Goal: Communication & Community: Answer question/provide support

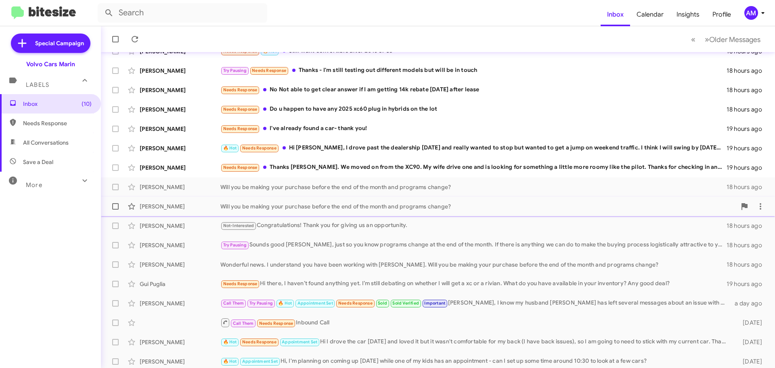
scroll to position [101, 0]
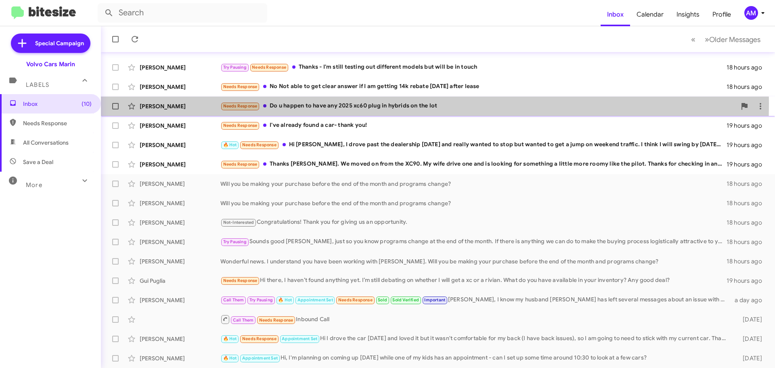
click at [303, 103] on div "Needs Response Do u happen to have any 2025 xc60 plug in hybrids on the lot" at bounding box center [478, 105] width 516 height 9
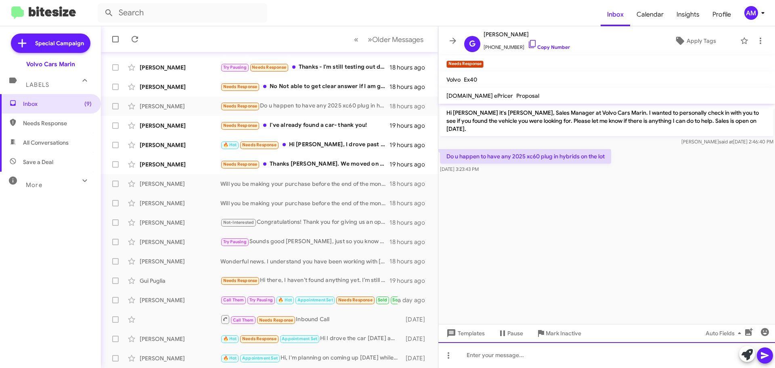
click at [516, 345] on div at bounding box center [606, 355] width 337 height 26
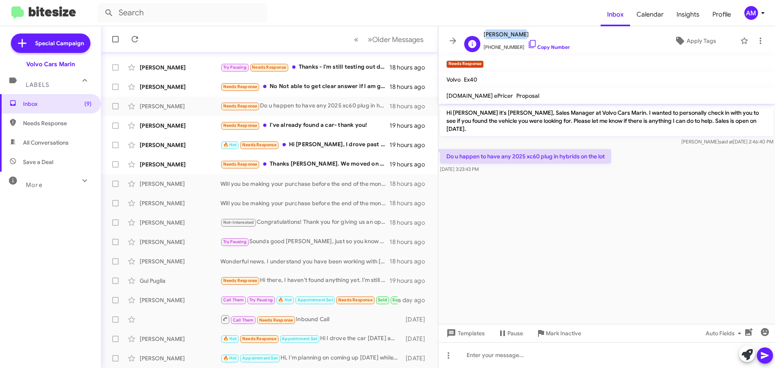
drag, startPoint x: 485, startPoint y: 36, endPoint x: 520, endPoint y: 37, distance: 34.7
click at [520, 37] on span "[PERSON_NAME]" at bounding box center [526, 34] width 86 height 10
copy span "[PERSON_NAME]"
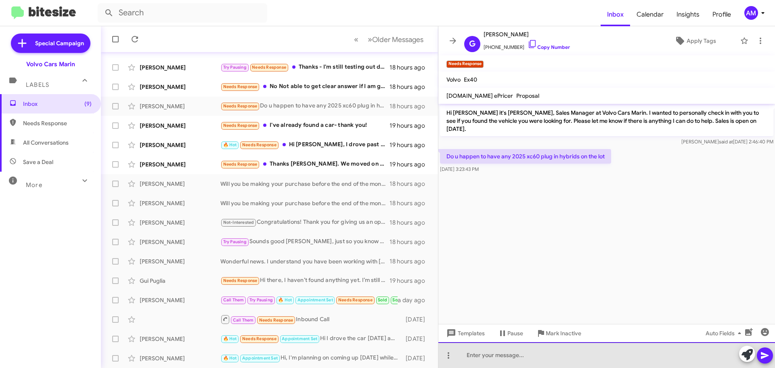
click at [530, 350] on div at bounding box center [606, 355] width 337 height 26
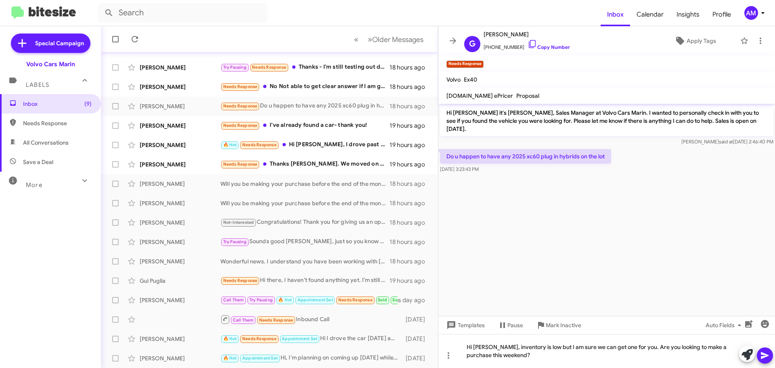
click at [303, 11] on form at bounding box center [349, 12] width 503 height 19
click at [181, 164] on div "[PERSON_NAME]" at bounding box center [180, 164] width 81 height 8
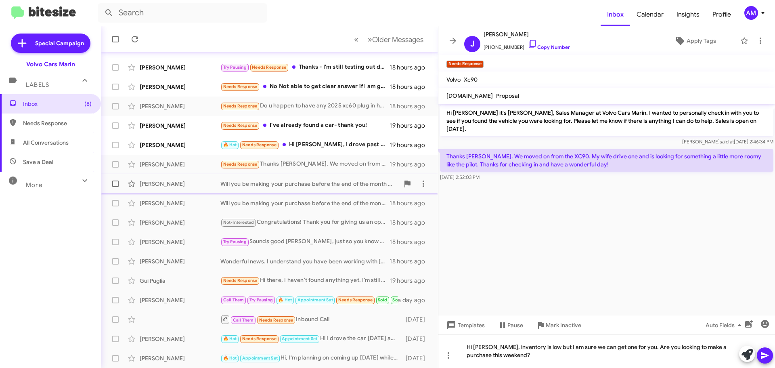
click at [168, 184] on div "[PERSON_NAME]" at bounding box center [180, 184] width 81 height 8
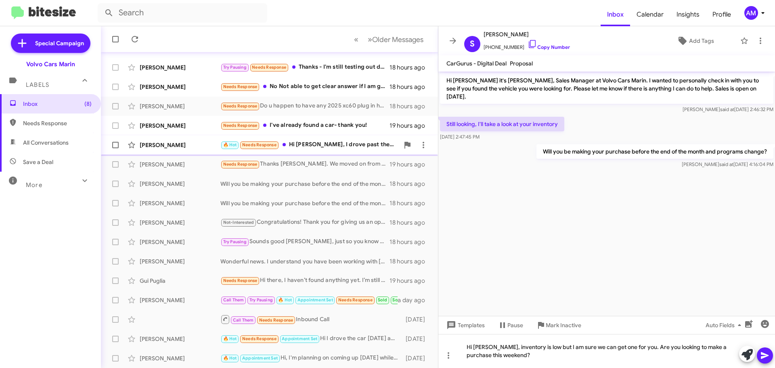
click at [179, 148] on div "[PERSON_NAME]" at bounding box center [180, 145] width 81 height 8
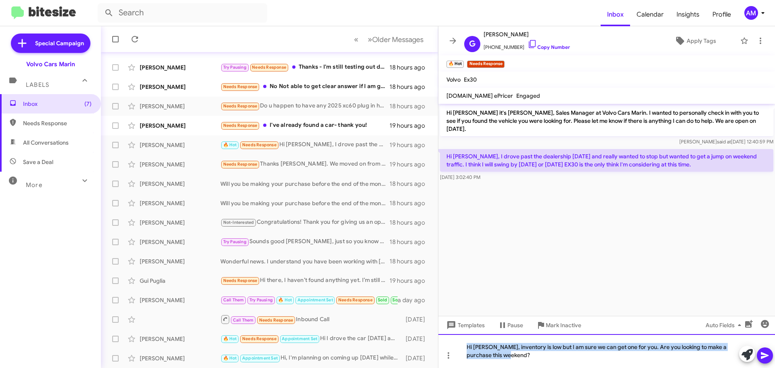
drag, startPoint x: 502, startPoint y: 357, endPoint x: 440, endPoint y: 343, distance: 62.9
click at [440, 343] on div "Hi [PERSON_NAME], inventory is low but I am sure we can get one for you. Are yo…" at bounding box center [606, 351] width 337 height 34
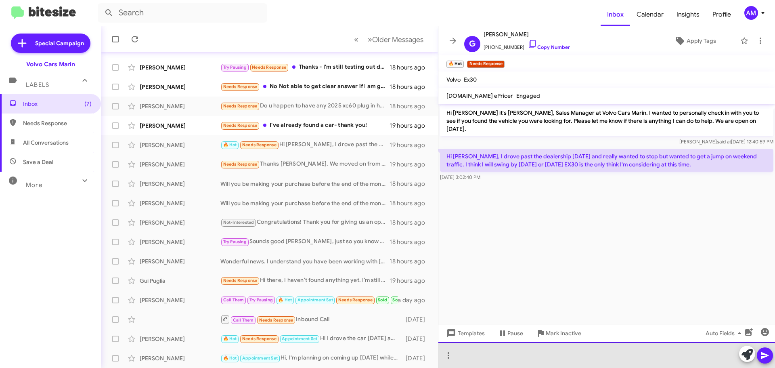
click at [507, 362] on div at bounding box center [606, 355] width 337 height 26
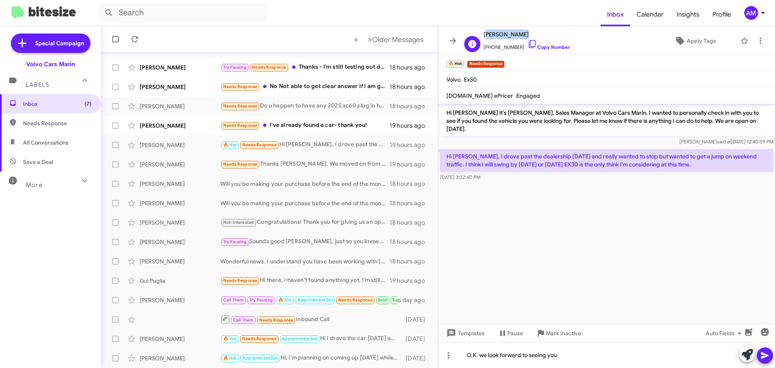
drag, startPoint x: 485, startPoint y: 34, endPoint x: 519, endPoint y: 34, distance: 33.5
click at [519, 34] on span "[PERSON_NAME]" at bounding box center [526, 34] width 86 height 10
copy span "[PERSON_NAME]"
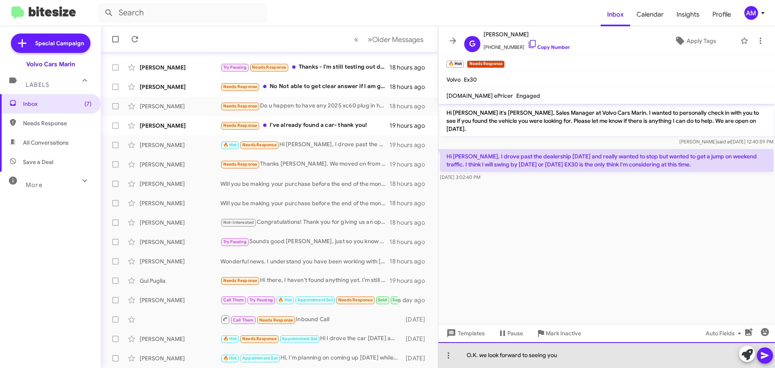
click at [590, 358] on div "O.K. we look forward to seeing you" at bounding box center [606, 355] width 337 height 26
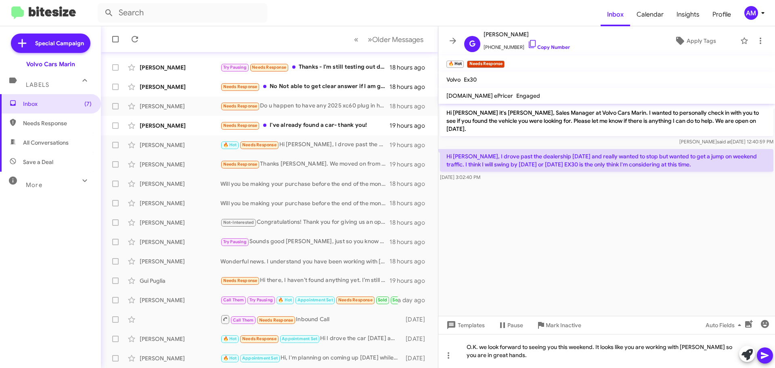
click at [758, 358] on button at bounding box center [765, 355] width 16 height 16
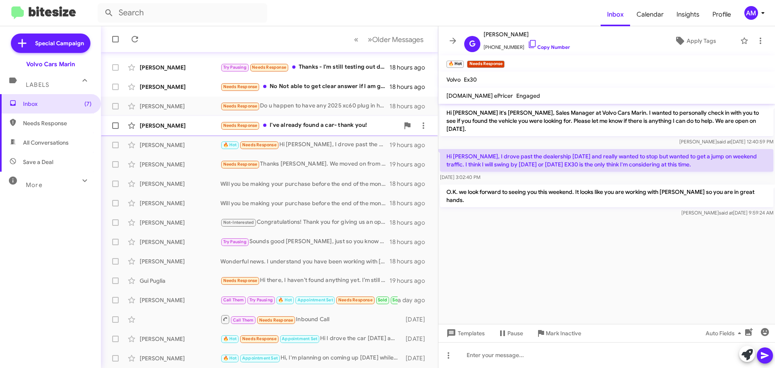
click at [149, 128] on div "[PERSON_NAME]" at bounding box center [180, 125] width 81 height 8
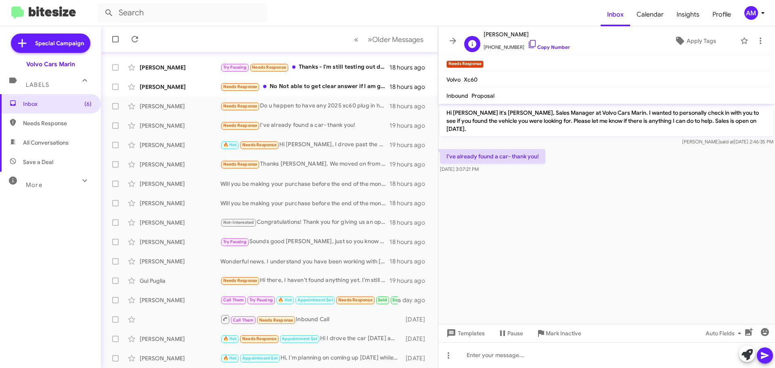
drag, startPoint x: 485, startPoint y: 34, endPoint x: 529, endPoint y: 35, distance: 44.8
click at [529, 35] on span "[PERSON_NAME]" at bounding box center [526, 34] width 86 height 10
copy span "[PERSON_NAME]"
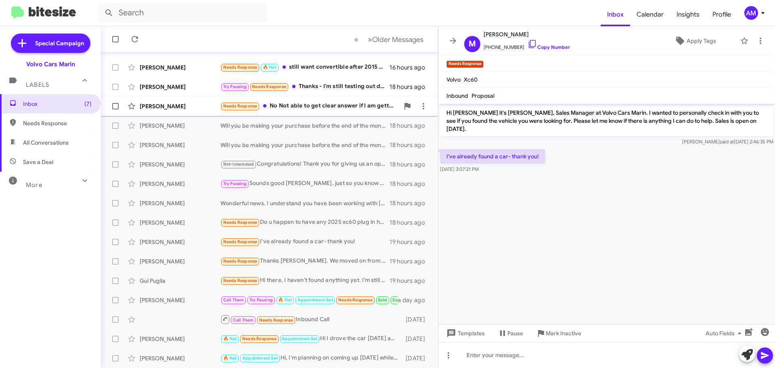
click at [180, 109] on div "[PERSON_NAME]" at bounding box center [180, 106] width 81 height 8
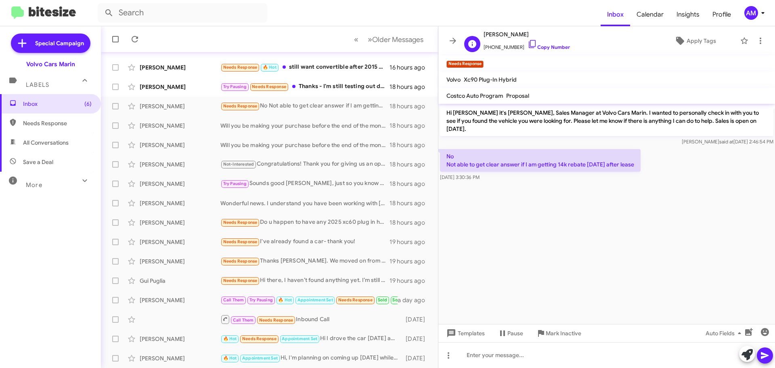
drag, startPoint x: 485, startPoint y: 36, endPoint x: 533, endPoint y: 35, distance: 48.0
click at [533, 35] on span "[PERSON_NAME]" at bounding box center [526, 34] width 86 height 10
copy span "[PERSON_NAME]"
click at [186, 87] on div "[PERSON_NAME]" at bounding box center [180, 87] width 81 height 8
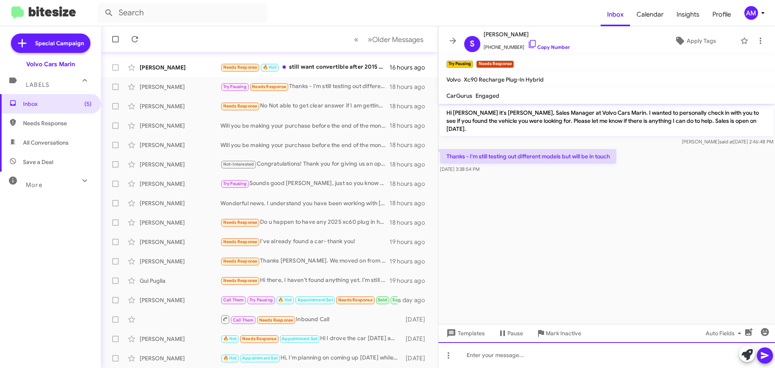
click at [506, 349] on div at bounding box center [606, 355] width 337 height 26
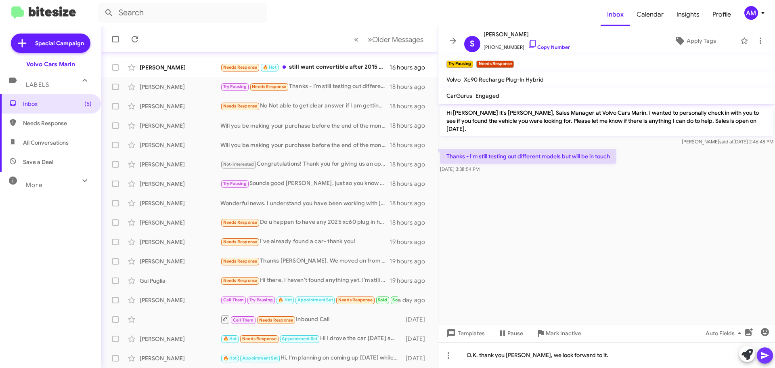
click at [765, 355] on icon at bounding box center [765, 355] width 8 height 7
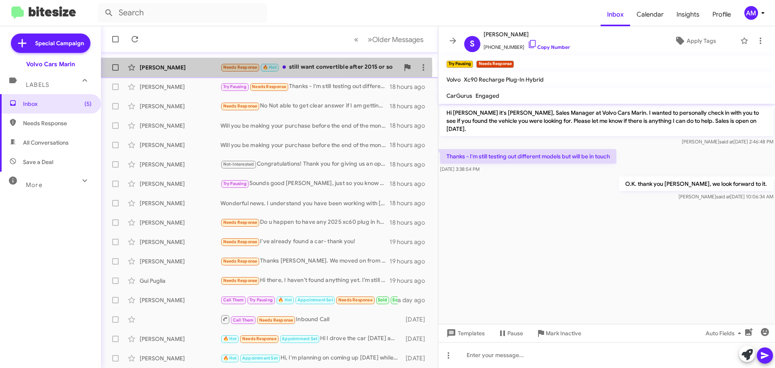
click at [183, 70] on div "[PERSON_NAME]" at bounding box center [180, 67] width 81 height 8
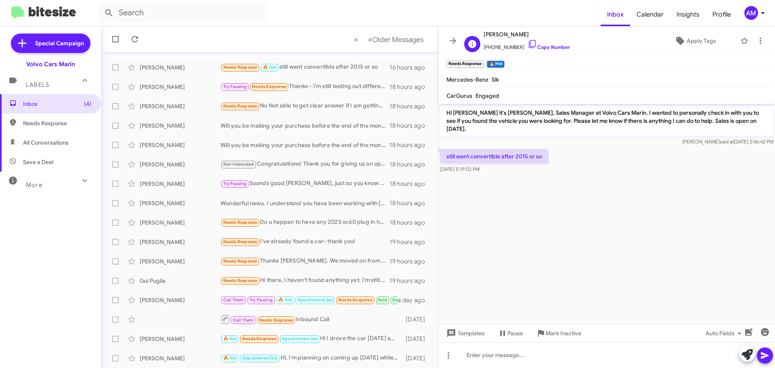
drag, startPoint x: 484, startPoint y: 35, endPoint x: 526, endPoint y: 38, distance: 41.6
click at [526, 38] on span "[PERSON_NAME]" at bounding box center [526, 34] width 86 height 10
copy span "[PERSON_NAME]"
